Goal: Transaction & Acquisition: Register for event/course

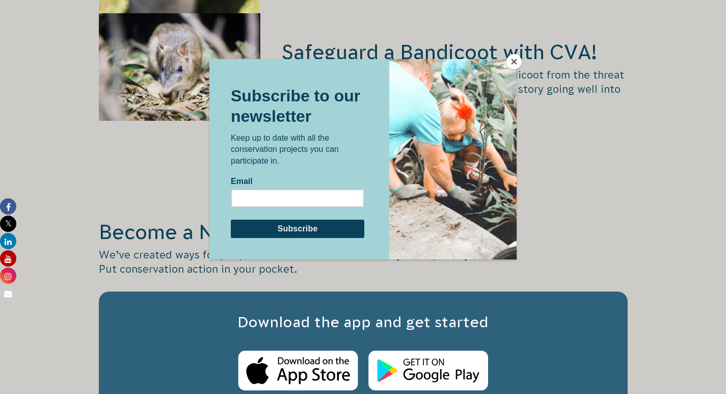
scroll to position [1652, 0]
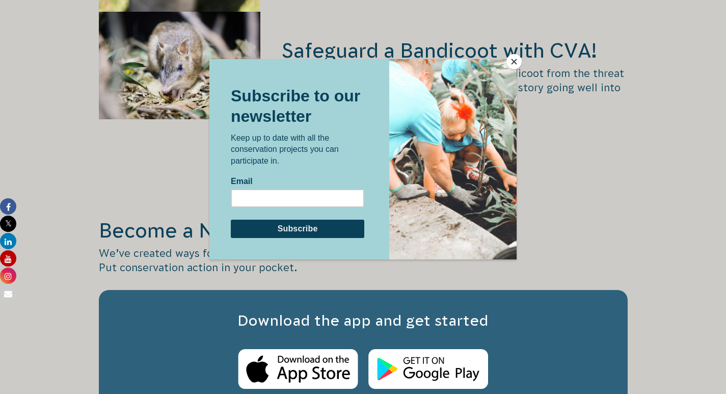
click at [511, 70] on div at bounding box center [452, 159] width 127 height 200
click at [513, 63] on button "Close" at bounding box center [514, 61] width 15 height 15
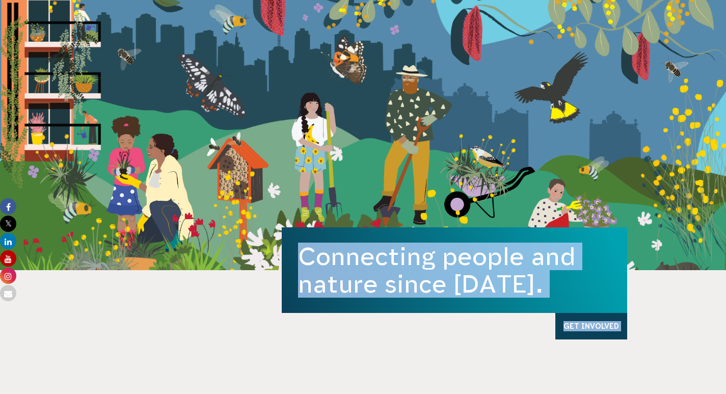
scroll to position [113, 0]
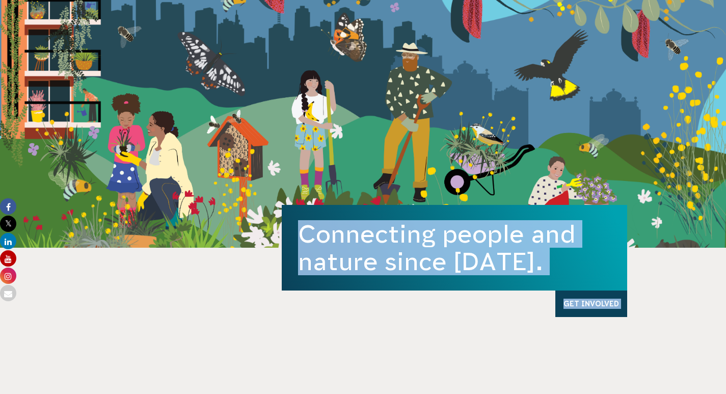
drag, startPoint x: 582, startPoint y: 269, endPoint x: 411, endPoint y: 333, distance: 182.7
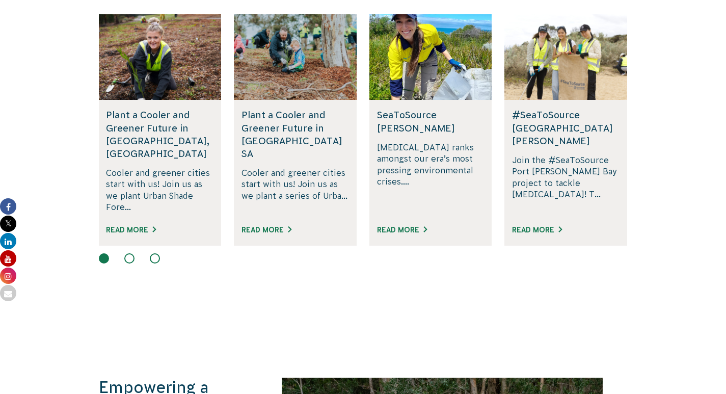
scroll to position [712, 0]
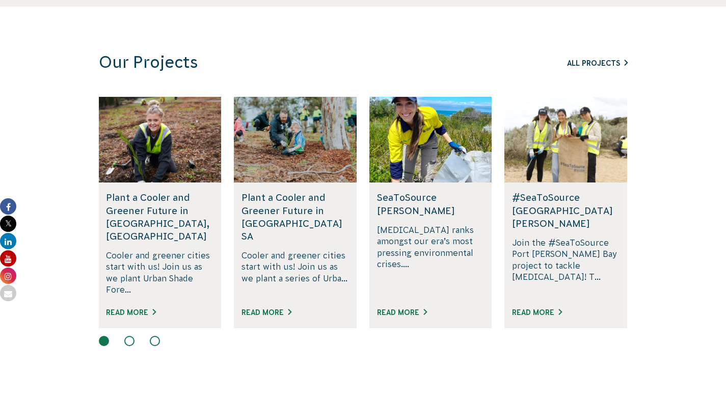
click at [608, 60] on link "All Projects" at bounding box center [597, 63] width 61 height 8
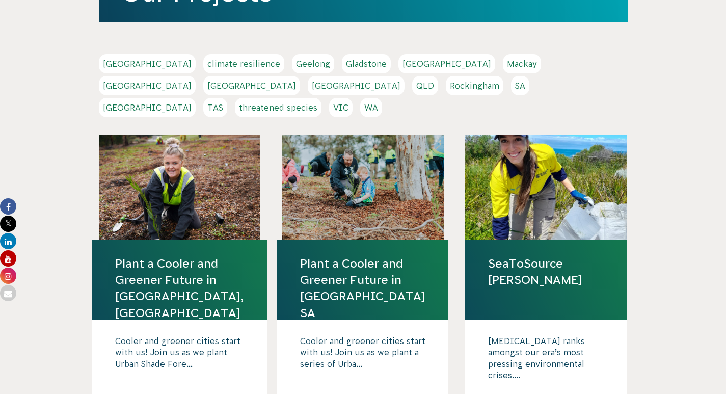
scroll to position [88, 0]
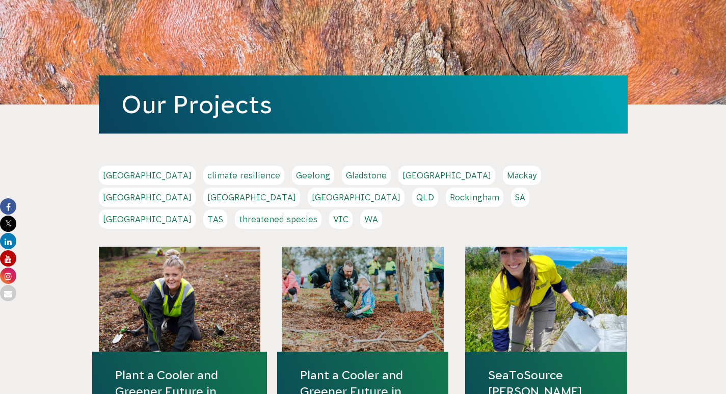
click at [196, 209] on link "[GEOGRAPHIC_DATA]" at bounding box center [147, 218] width 97 height 19
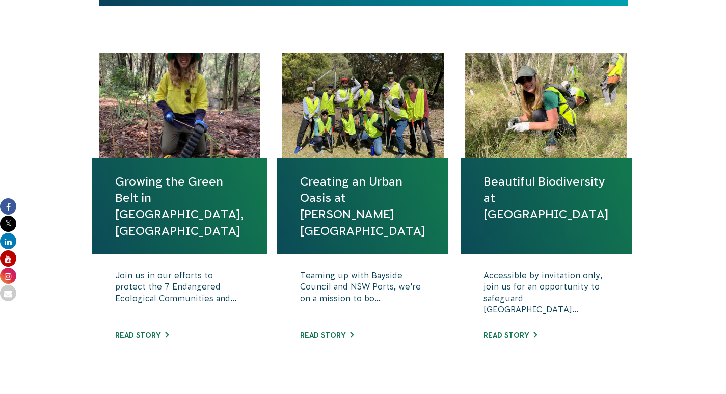
scroll to position [332, 0]
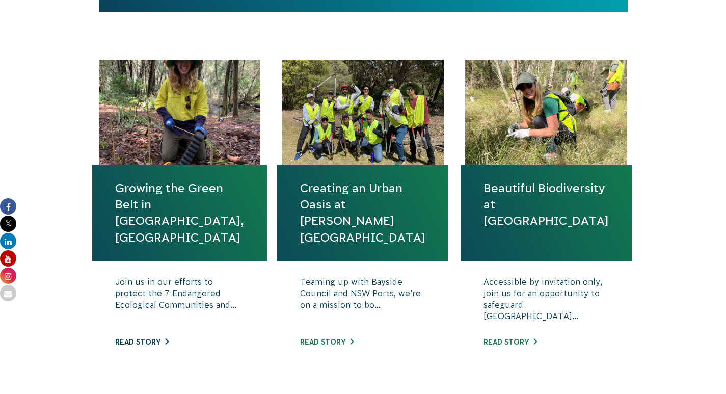
click at [153, 338] on link "Read story" at bounding box center [142, 342] width 54 height 8
click at [169, 178] on h4 "Growing the Green Belt in Rockdale, Sydney" at bounding box center [179, 213] width 175 height 96
click at [169, 225] on link "Growing the Green Belt in Rockdale, Sydney" at bounding box center [179, 213] width 129 height 66
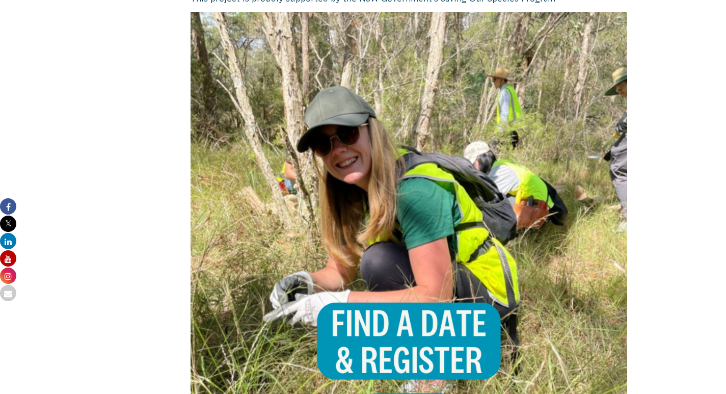
scroll to position [902, 0]
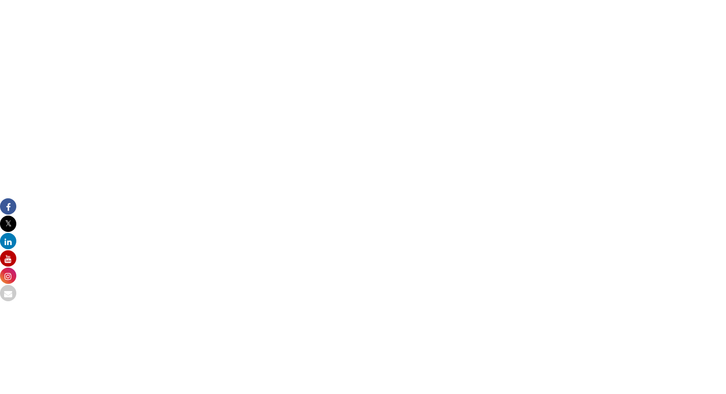
scroll to position [686, 0]
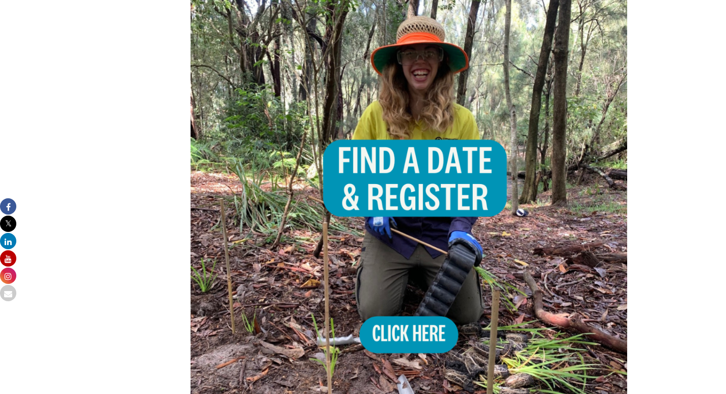
click at [411, 311] on img at bounding box center [409, 191] width 437 height 437
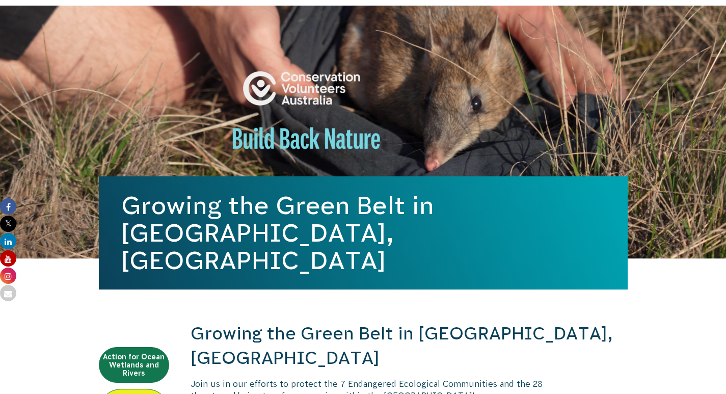
scroll to position [56, 0]
